Goal: Task Accomplishment & Management: Use online tool/utility

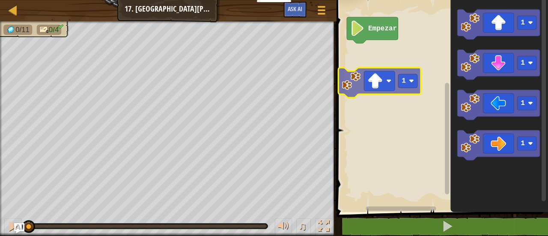
click at [377, 82] on div "Empezar 1 1 1 1 1 1" at bounding box center [441, 104] width 214 height 216
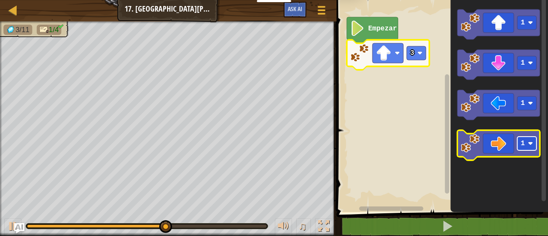
click at [523, 150] on rect "Espacio de trabajo de Blockly" at bounding box center [526, 144] width 19 height 14
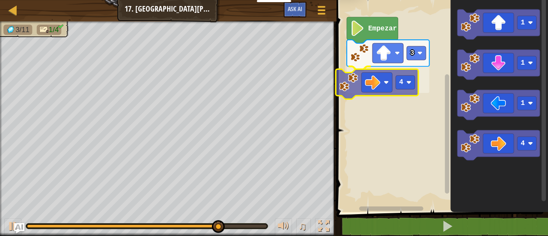
click at [388, 92] on div "Empezar 3 4 1 1 1 4 4" at bounding box center [441, 104] width 214 height 216
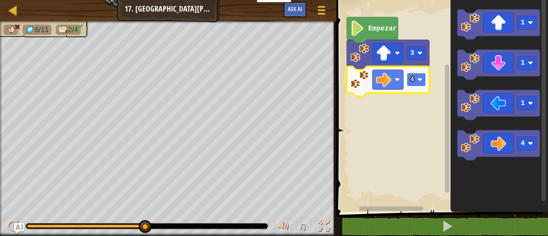
click at [424, 85] on rect "Espacio de trabajo de Blockly" at bounding box center [416, 80] width 19 height 14
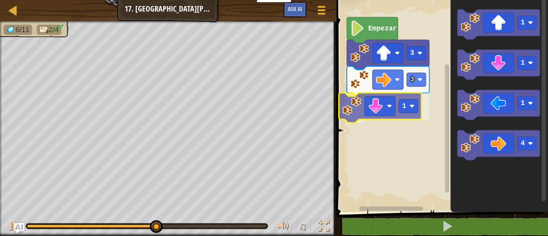
click at [376, 131] on div "Empezar 3 3 1 1 1 1 4 1" at bounding box center [441, 104] width 214 height 216
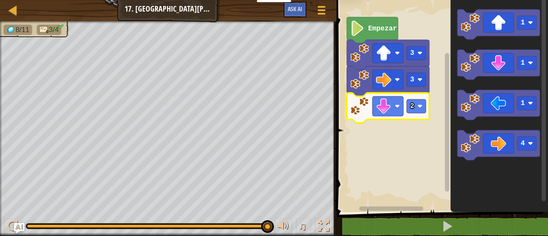
click at [374, 176] on rect "Espacio de trabajo de Blockly" at bounding box center [441, 104] width 214 height 216
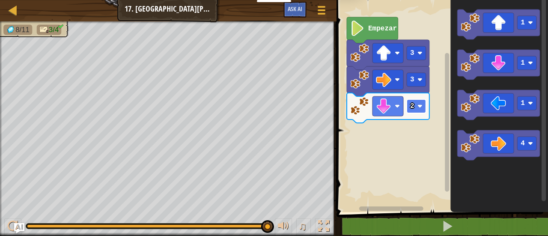
click at [416, 110] on rect "Espacio de trabajo de Blockly" at bounding box center [416, 106] width 19 height 14
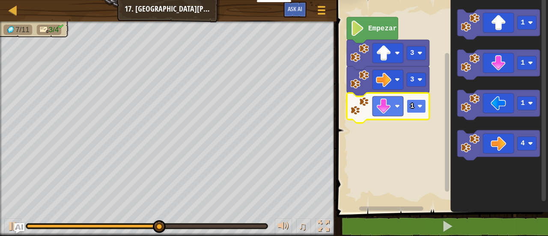
click at [414, 107] on rect "Espacio de trabajo de Blockly" at bounding box center [416, 106] width 19 height 14
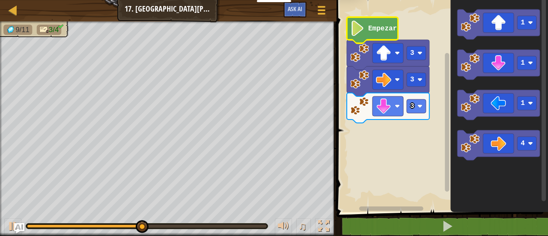
click at [380, 36] on icon "Espacio de trabajo de Blockly" at bounding box center [372, 30] width 51 height 26
